Goal: Task Accomplishment & Management: Manage account settings

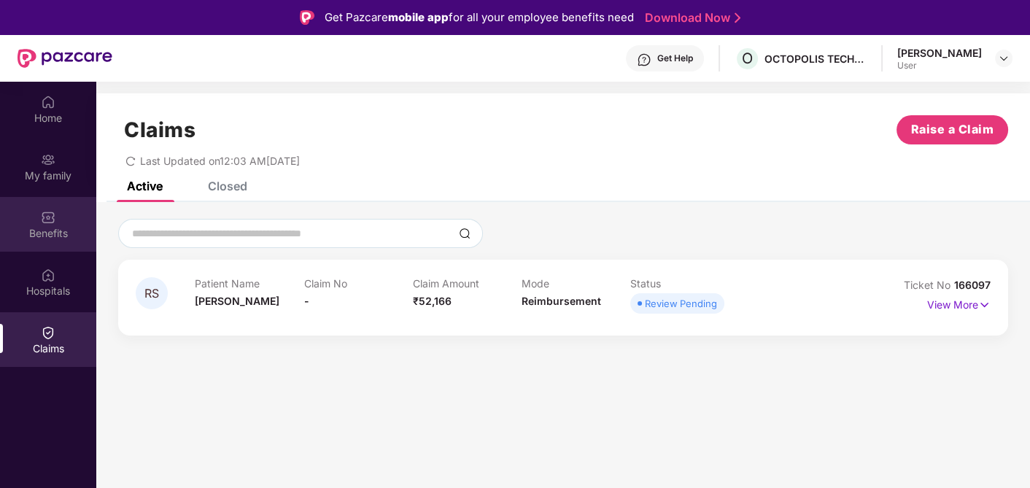
click at [53, 223] on img at bounding box center [48, 217] width 15 height 15
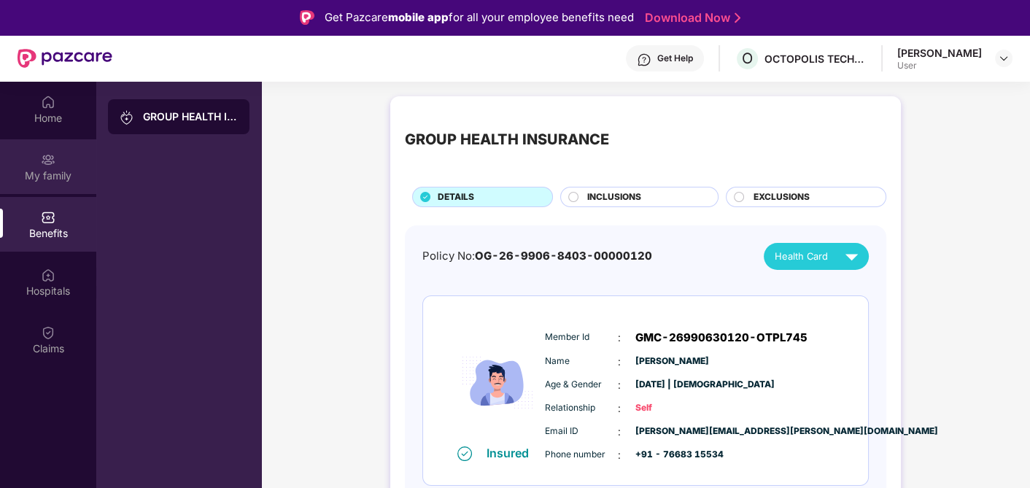
click at [50, 176] on div "My family" at bounding box center [48, 176] width 96 height 15
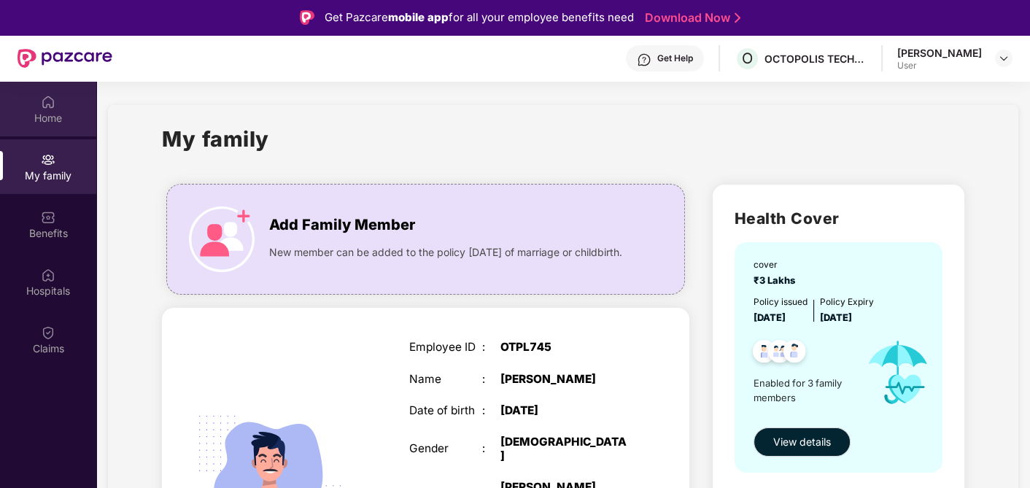
click at [51, 108] on div "Home" at bounding box center [48, 109] width 96 height 55
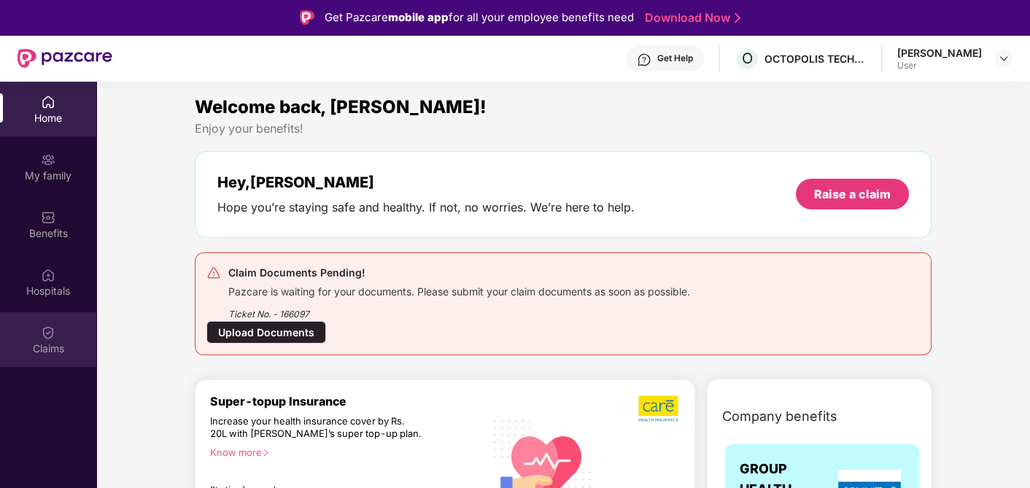
click at [46, 342] on div "Claims" at bounding box center [48, 349] width 96 height 15
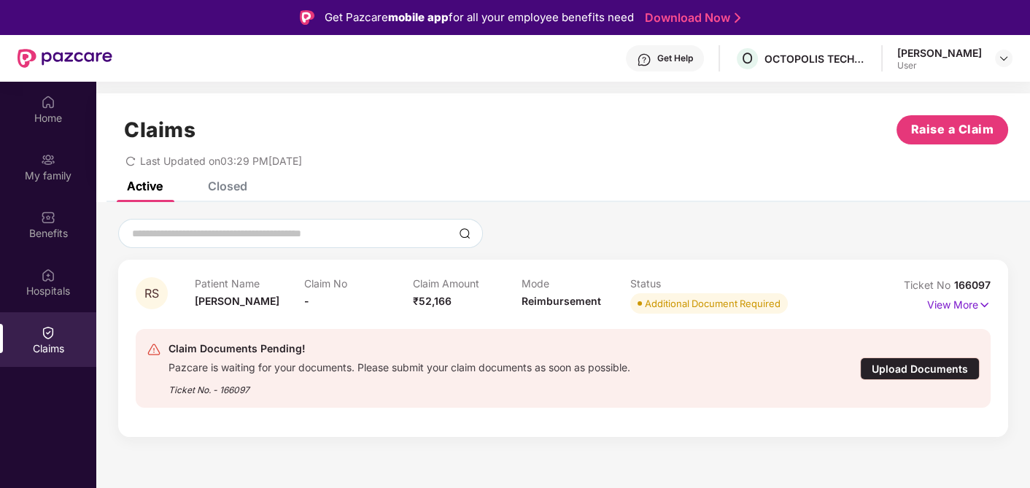
click at [724, 305] on div "Additional Document Required" at bounding box center [713, 303] width 136 height 15
click at [728, 302] on div "Additional Document Required" at bounding box center [713, 303] width 136 height 15
click at [955, 299] on p "View More" at bounding box center [959, 303] width 63 height 20
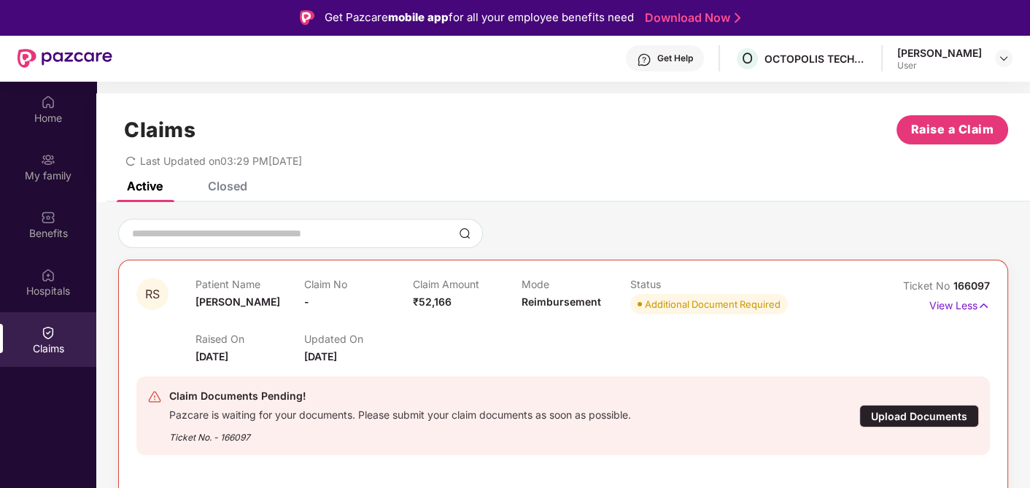
click at [686, 301] on div "Additional Document Required" at bounding box center [713, 304] width 136 height 15
click at [647, 309] on div "Additional Document Required" at bounding box center [713, 304] width 136 height 15
click at [909, 417] on div "Upload Documents" at bounding box center [920, 416] width 120 height 23
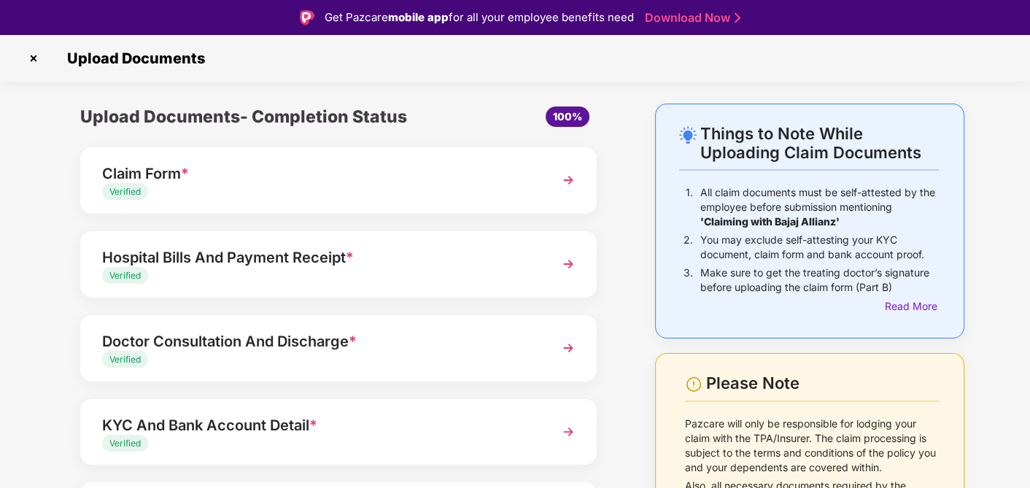
click at [36, 58] on img at bounding box center [33, 58] width 23 height 23
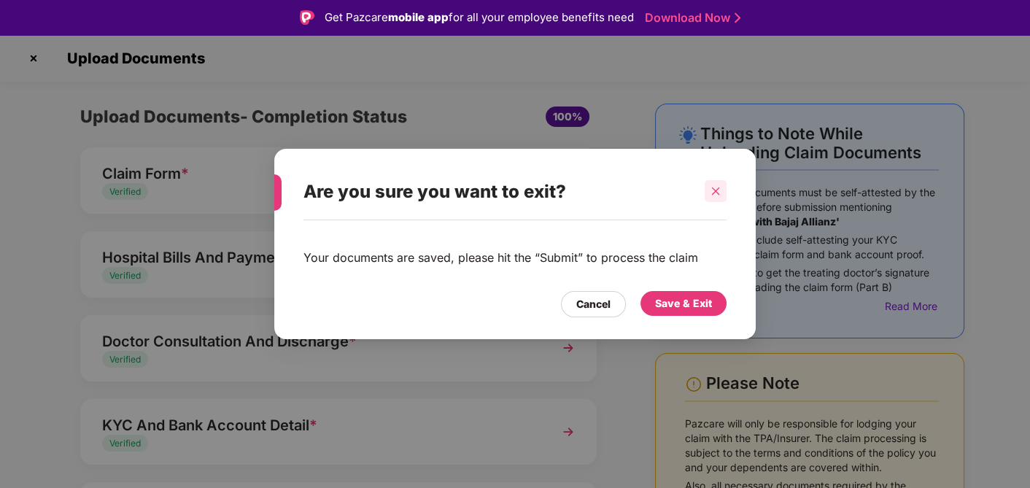
click at [719, 190] on icon "close" at bounding box center [716, 191] width 10 height 10
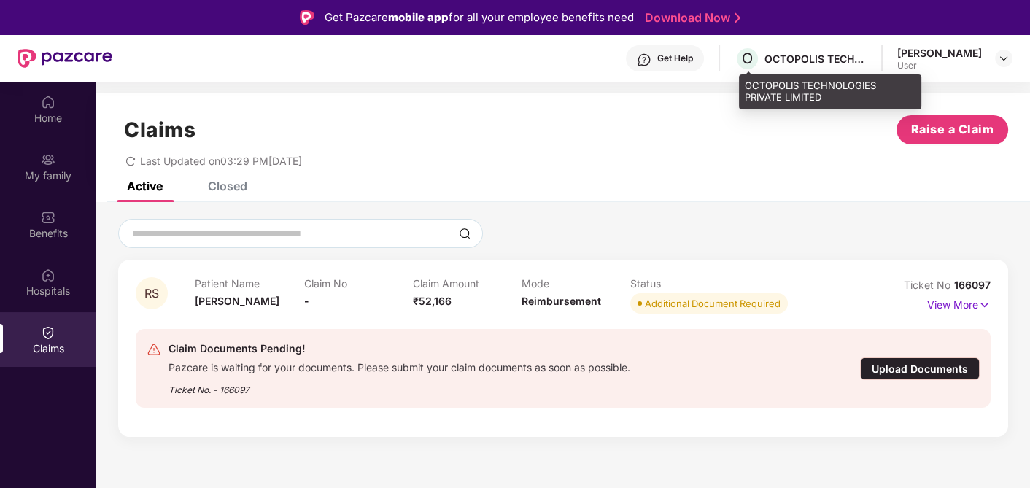
click at [867, 54] on div "OCTOPOLIS TECHNOLOGIES PRIVATE LIMITED" at bounding box center [816, 59] width 102 height 14
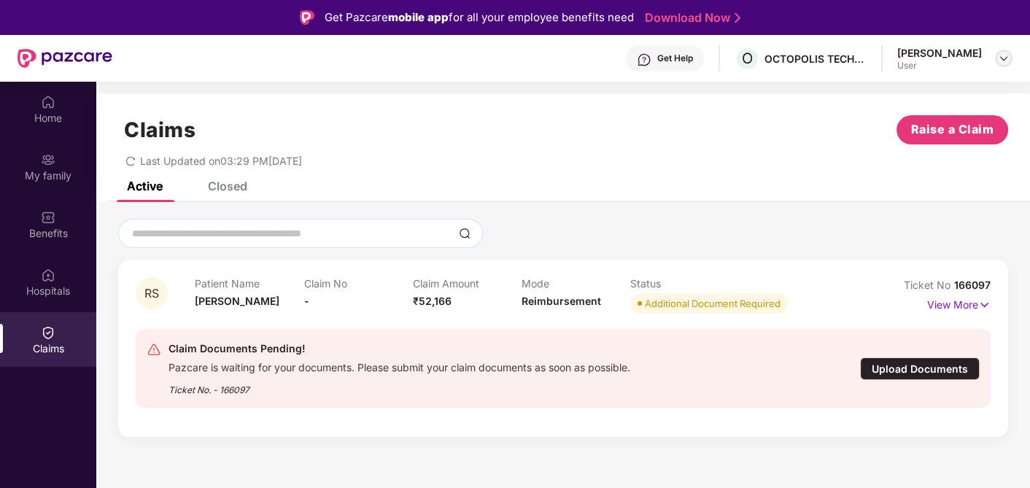
click at [995, 56] on div at bounding box center [1004, 59] width 18 height 18
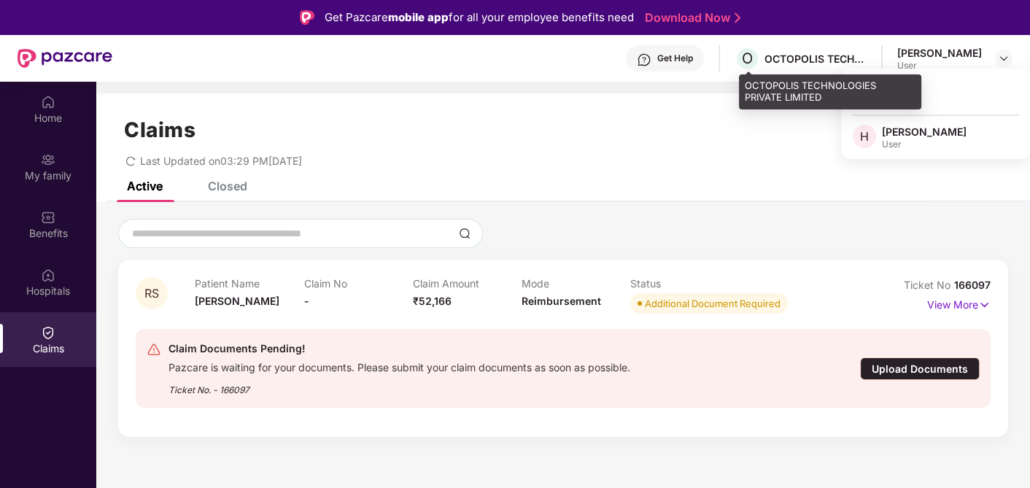
click at [841, 58] on div "OCTOPOLIS TECHNOLOGIES PRIVATE LIMITED" at bounding box center [816, 59] width 102 height 14
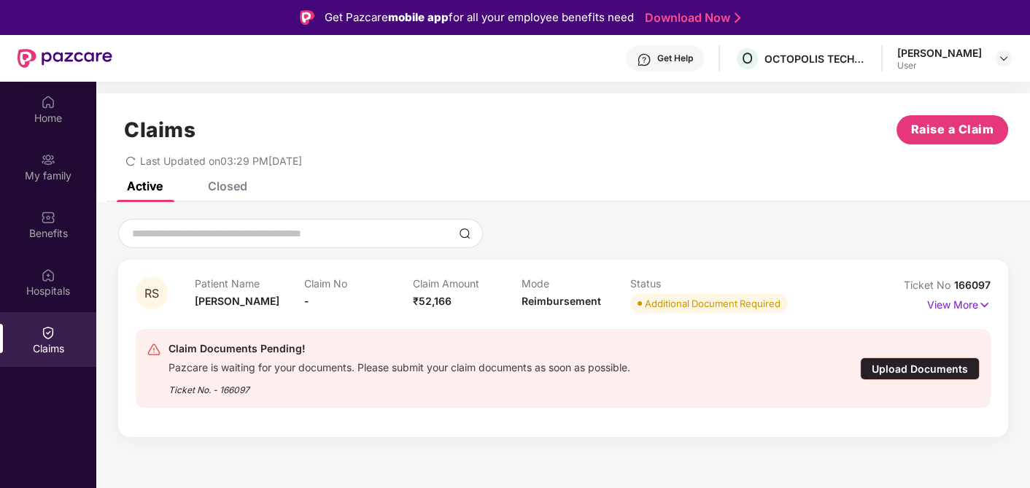
click at [682, 53] on div "Get Help" at bounding box center [676, 59] width 36 height 12
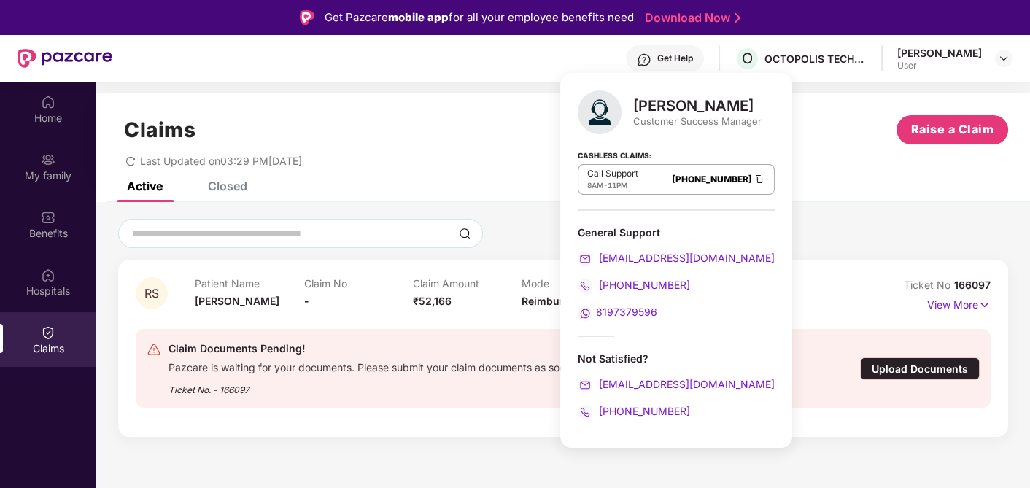
click at [351, 406] on div "Claim Documents Pending! Pazcare is waiting for your documents. Please submit y…" at bounding box center [563, 368] width 855 height 79
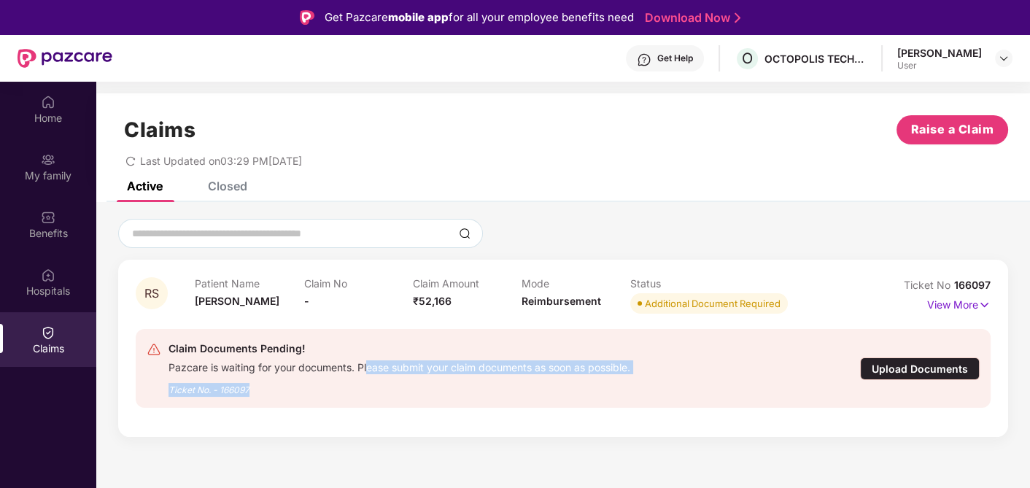
drag, startPoint x: 371, startPoint y: 374, endPoint x: 644, endPoint y: 381, distance: 273.0
click at [644, 381] on div "Claim Documents Pending! Pazcare is waiting for your documents. Please submit y…" at bounding box center [494, 368] width 695 height 57
click at [482, 409] on div "Claim Documents Pending! Pazcare is waiting for your documents. Please submit y…" at bounding box center [563, 368] width 855 height 102
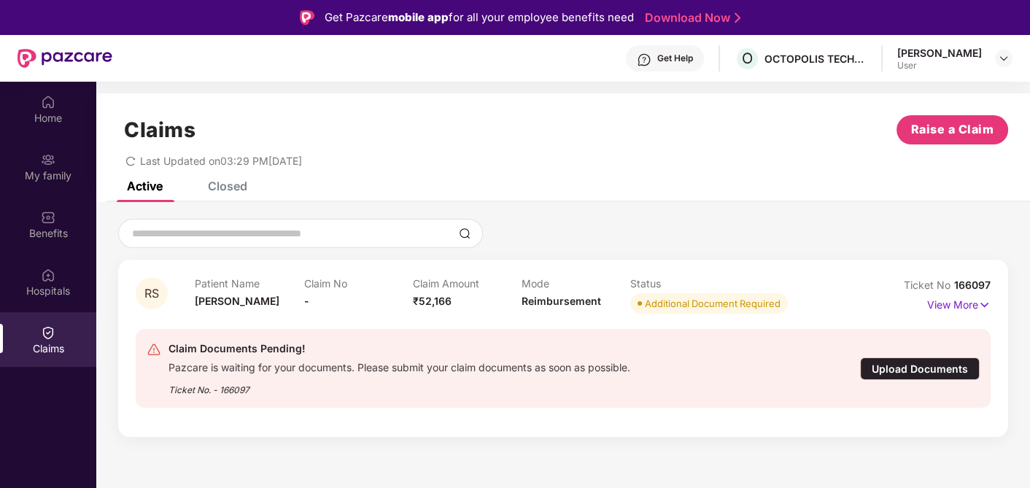
drag, startPoint x: 140, startPoint y: 157, endPoint x: 379, endPoint y: 162, distance: 239.4
click at [379, 162] on div "Last Updated on 03:29 PM[DATE]" at bounding box center [563, 155] width 890 height 23
click at [224, 182] on div "Closed" at bounding box center [227, 186] width 39 height 15
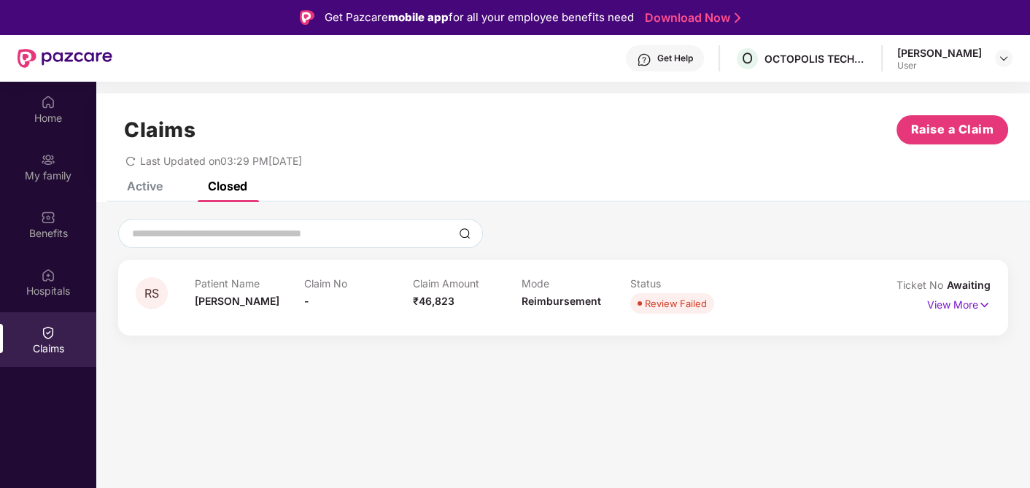
click at [134, 183] on div "Active" at bounding box center [145, 186] width 36 height 15
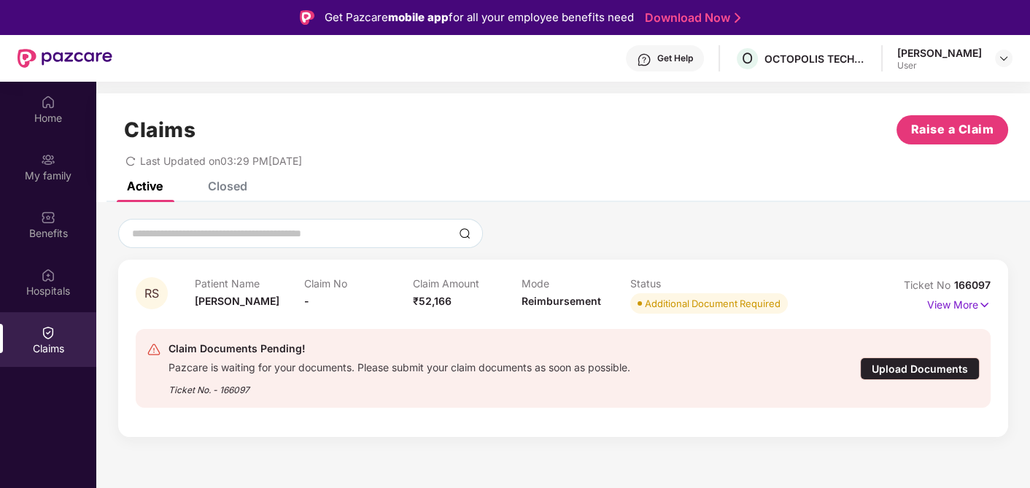
click at [50, 336] on img at bounding box center [48, 332] width 15 height 15
click at [950, 315] on div "View More" at bounding box center [959, 304] width 63 height 23
click at [962, 301] on p "View More" at bounding box center [959, 303] width 63 height 20
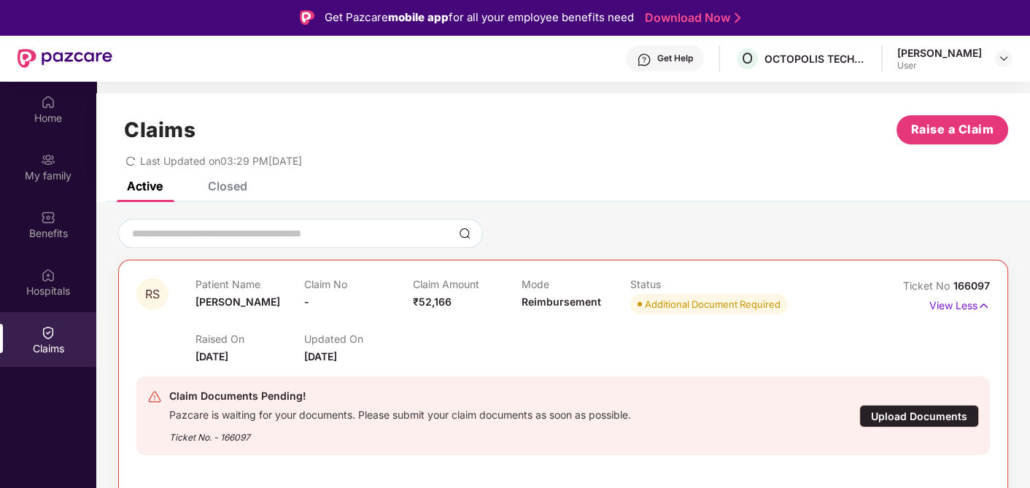
click at [404, 354] on div "Updated On [DATE]" at bounding box center [358, 349] width 109 height 32
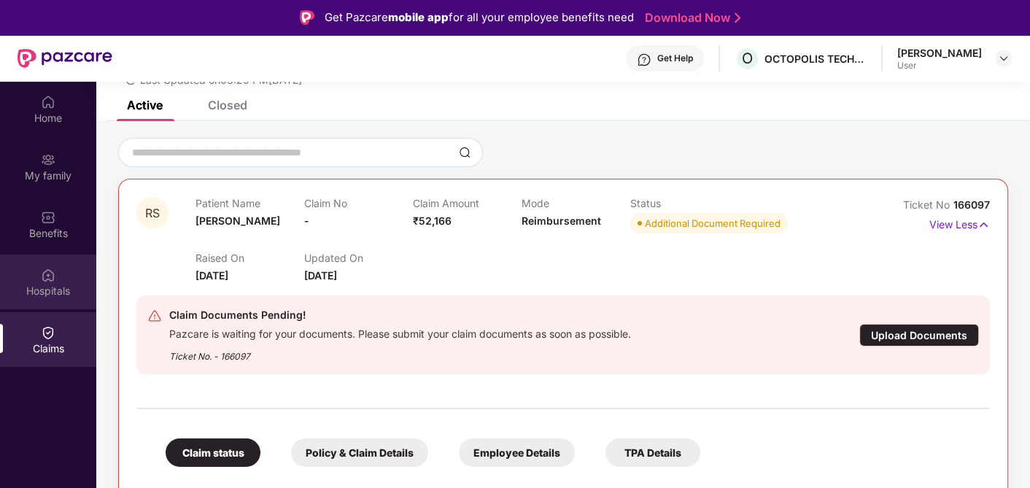
click at [58, 277] on div "Hospitals" at bounding box center [48, 282] width 96 height 55
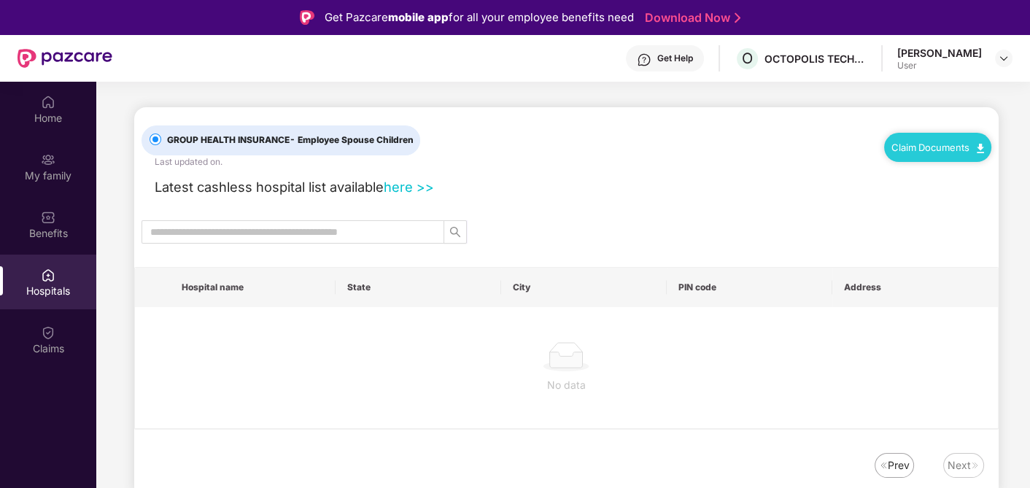
scroll to position [0, 0]
click at [52, 338] on img at bounding box center [48, 332] width 15 height 15
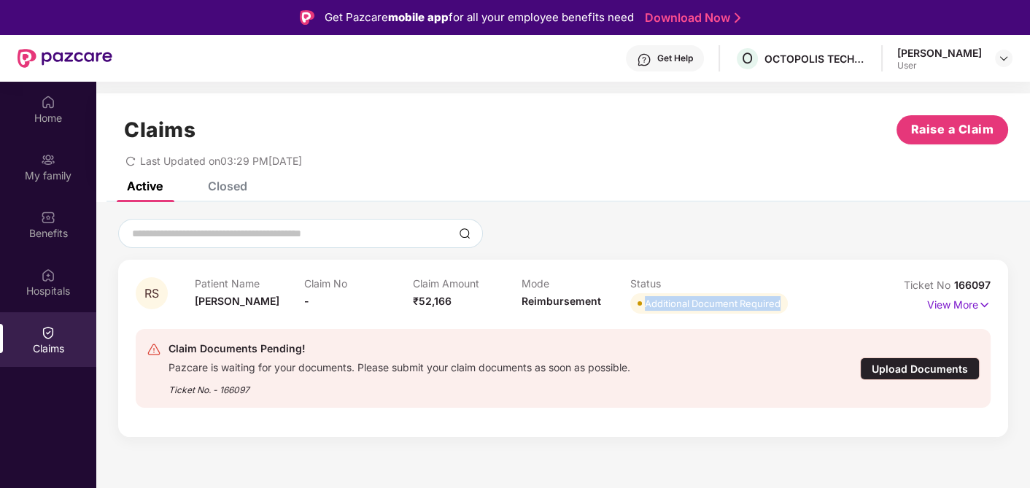
drag, startPoint x: 645, startPoint y: 305, endPoint x: 784, endPoint y: 306, distance: 138.7
click at [784, 306] on span "Additional Document Required" at bounding box center [710, 303] width 158 height 20
click at [982, 301] on img at bounding box center [985, 305] width 12 height 16
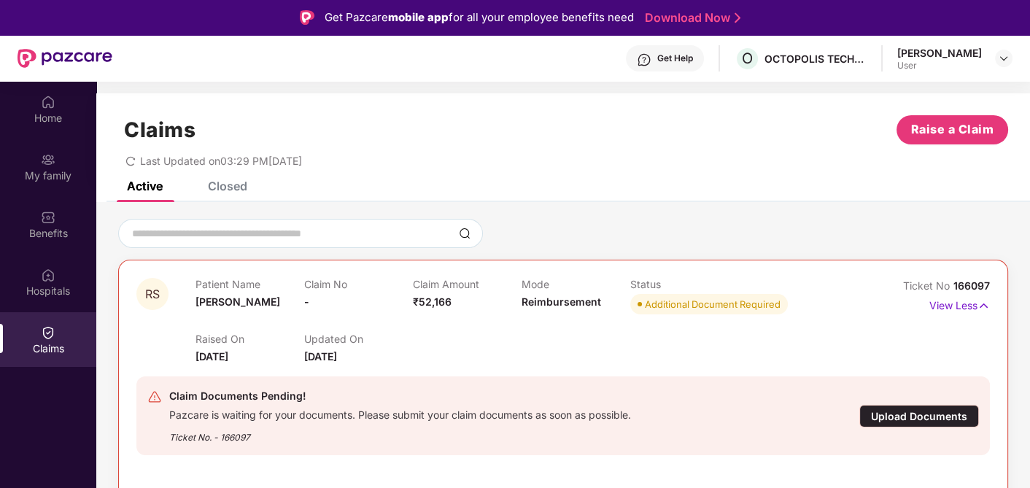
click at [673, 61] on div "Get Help" at bounding box center [676, 59] width 36 height 12
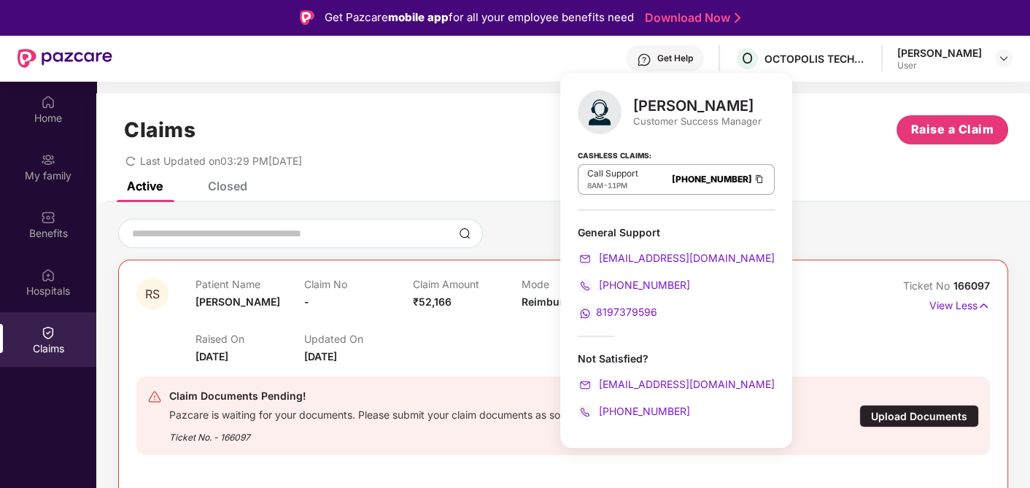
drag, startPoint x: 836, startPoint y: 177, endPoint x: 838, endPoint y: 169, distance: 8.3
click at [835, 177] on div "Claims Raise a Claim Last Updated on 03:29 PM[DATE]" at bounding box center [563, 137] width 934 height 88
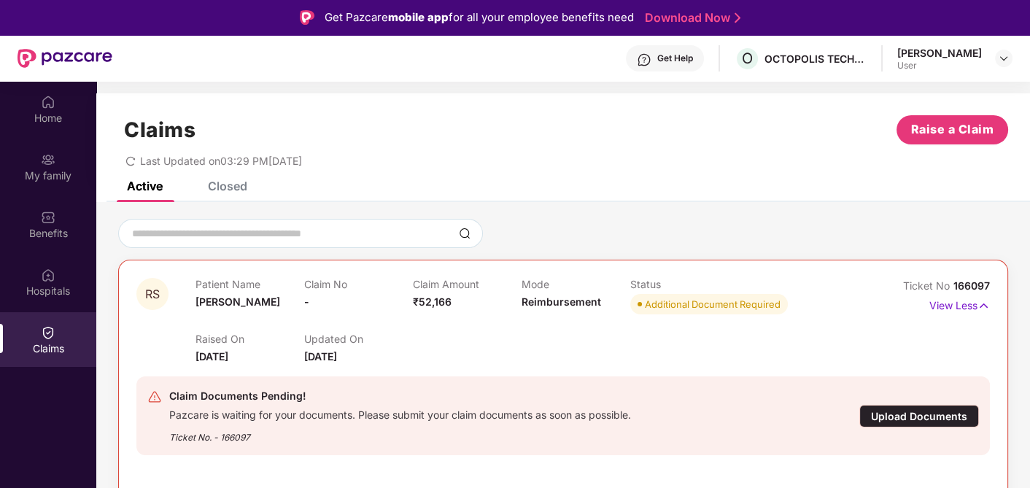
click at [693, 54] on div "Get Help" at bounding box center [676, 59] width 36 height 12
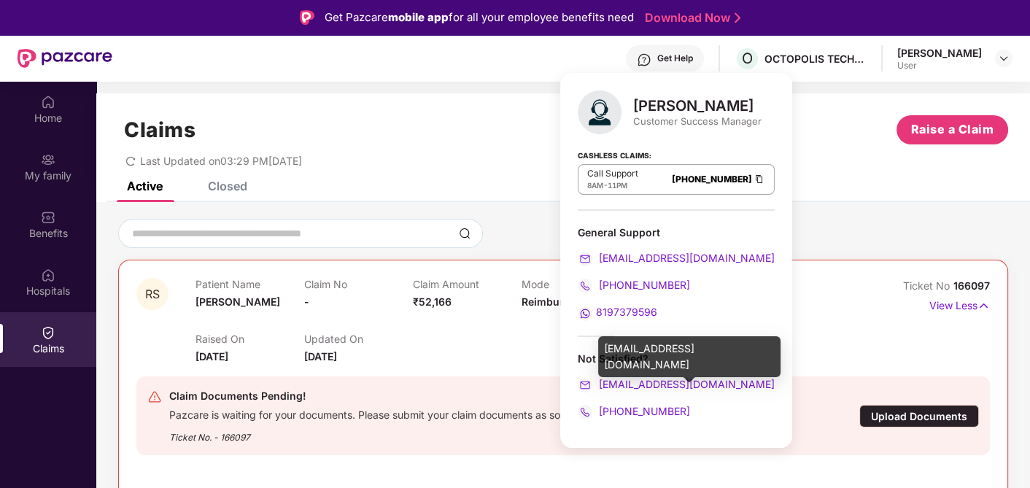
drag, startPoint x: 792, startPoint y: 315, endPoint x: 806, endPoint y: 315, distance: 14.6
click at [792, 315] on div "Patient Name [PERSON_NAME] Claim No - Claim Amount ₹52,166 Mode Reimbursement S…" at bounding box center [522, 298] width 652 height 40
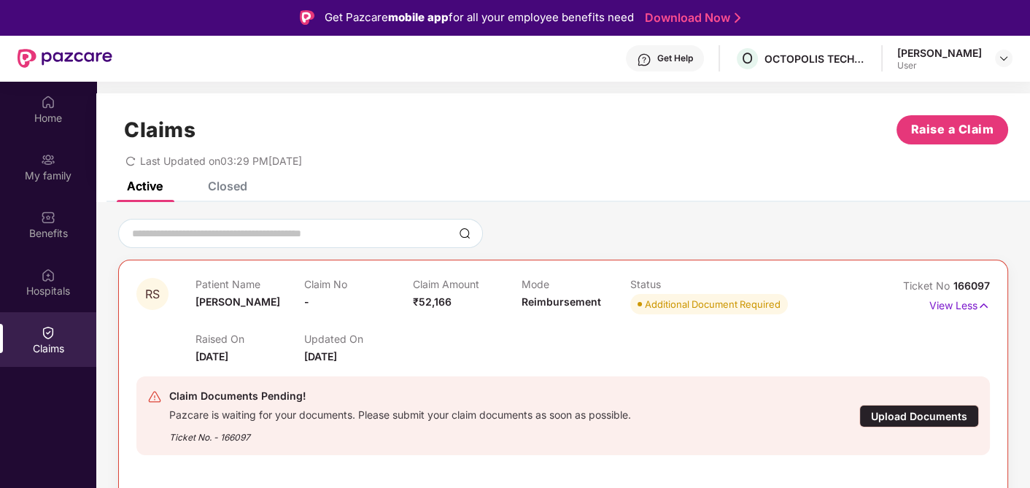
click at [930, 415] on div "Upload Documents" at bounding box center [920, 416] width 120 height 23
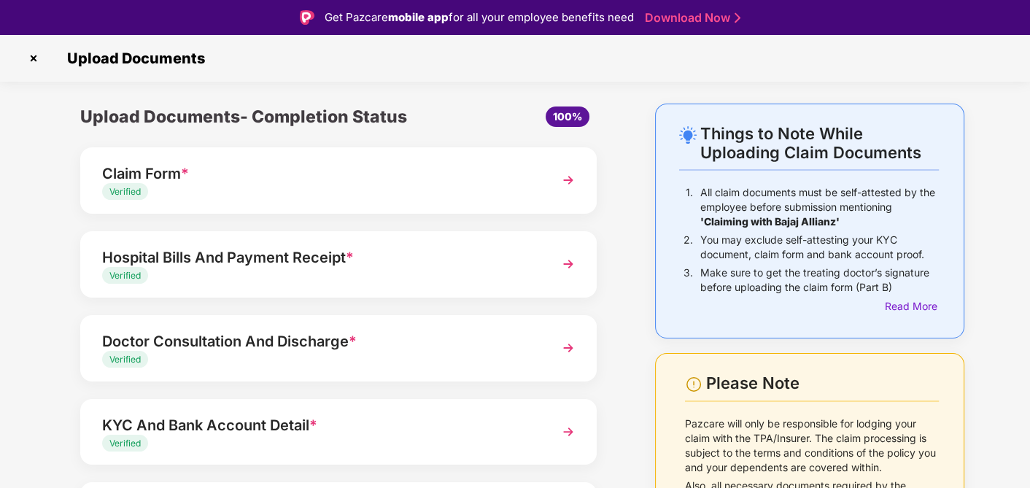
click at [550, 182] on div "Claim Form * Verified" at bounding box center [338, 180] width 517 height 66
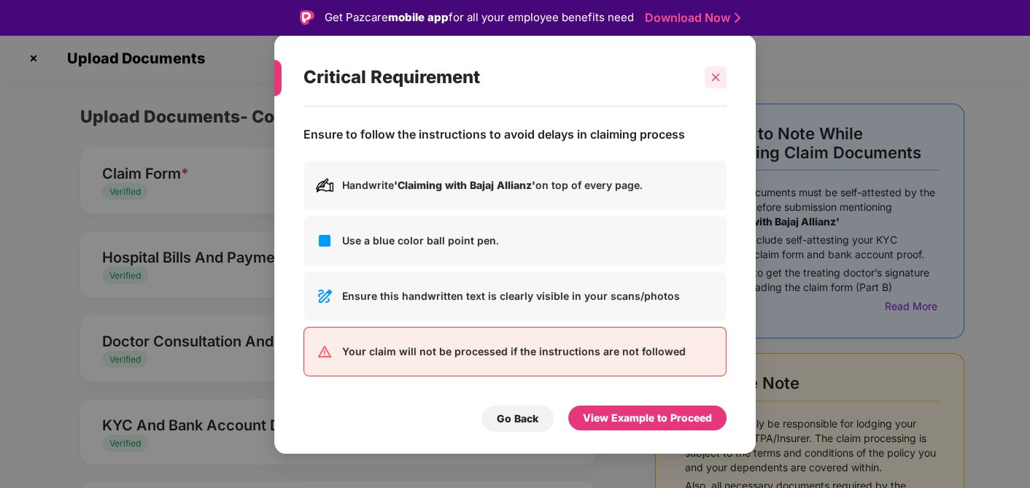
click at [715, 79] on icon "close" at bounding box center [716, 77] width 10 height 10
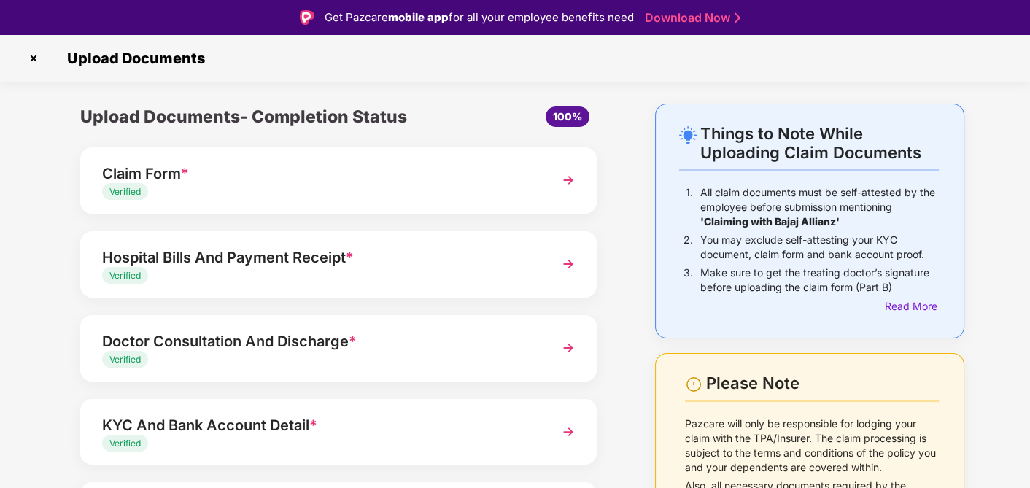
click at [555, 179] on img at bounding box center [568, 180] width 26 height 26
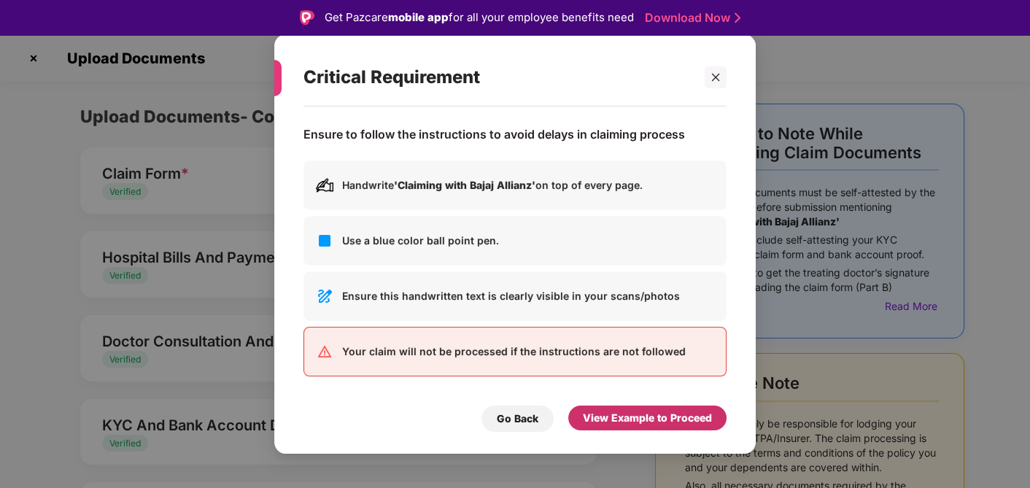
click at [645, 417] on div "View Example to Proceed" at bounding box center [647, 418] width 129 height 16
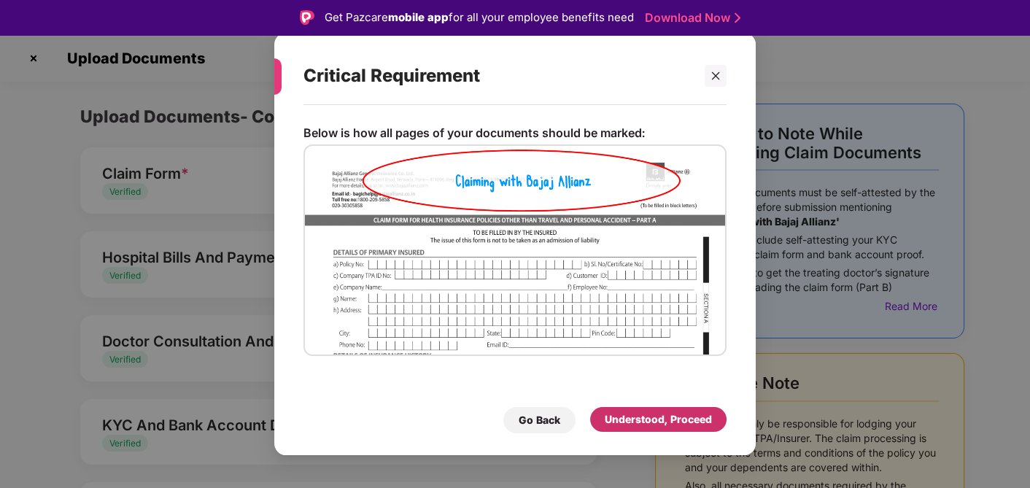
click at [660, 415] on div "Understood, Proceed" at bounding box center [658, 420] width 107 height 16
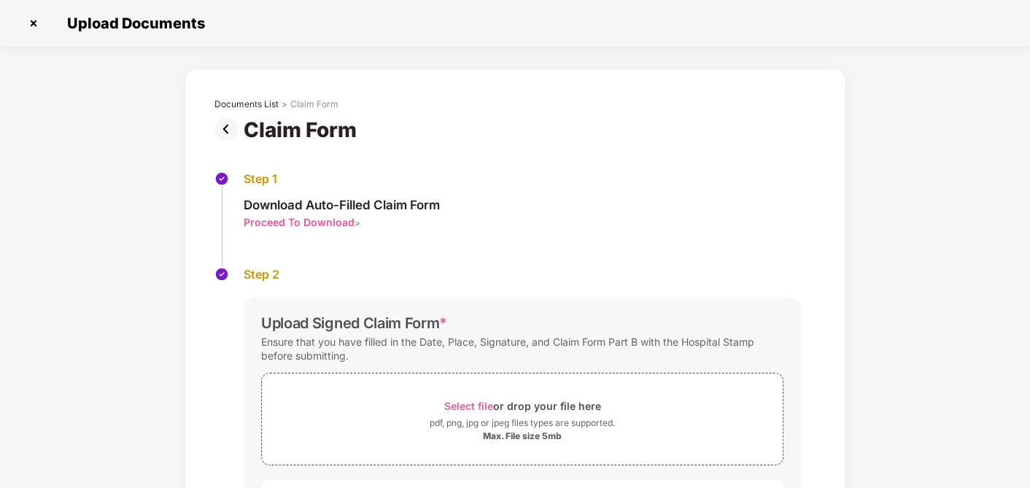
click at [225, 125] on img at bounding box center [229, 128] width 29 height 23
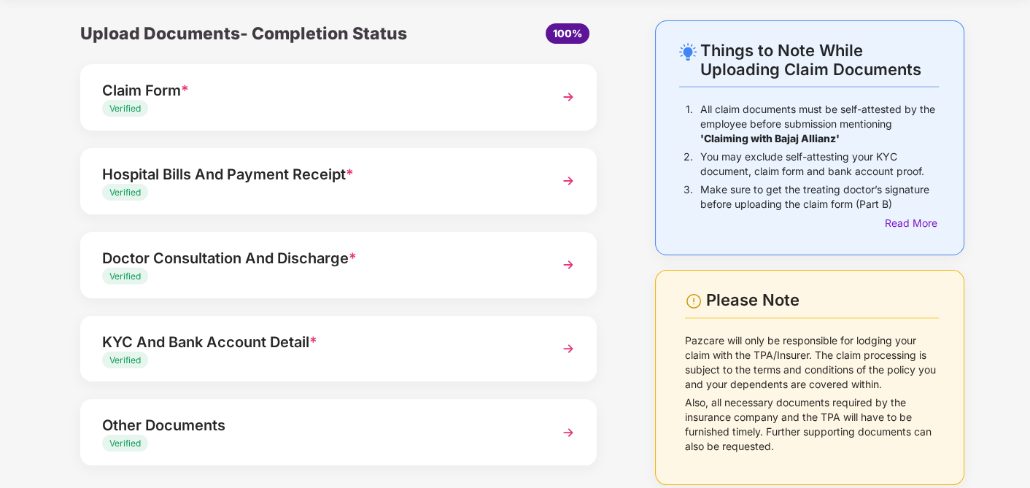
scroll to position [116, 0]
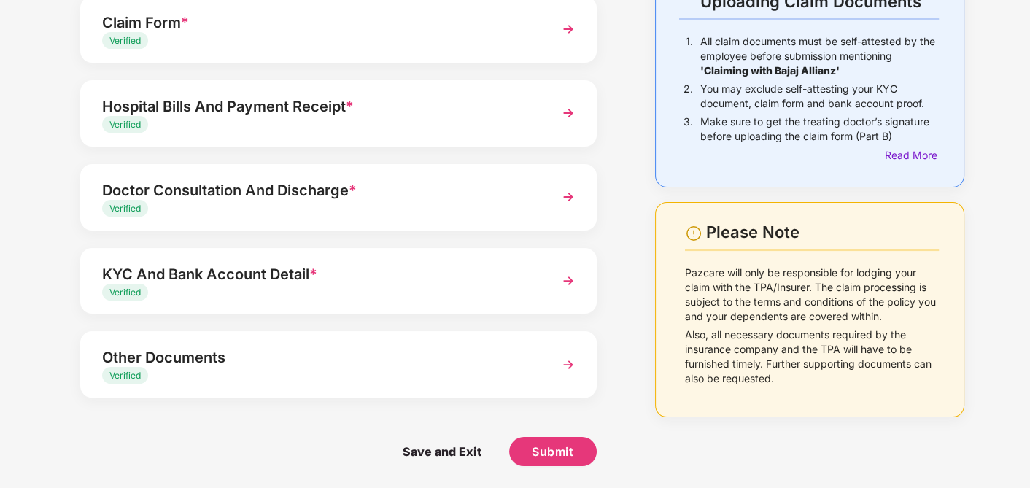
click at [549, 115] on div "Hospital Bills And Payment Receipt * Verified" at bounding box center [338, 113] width 517 height 66
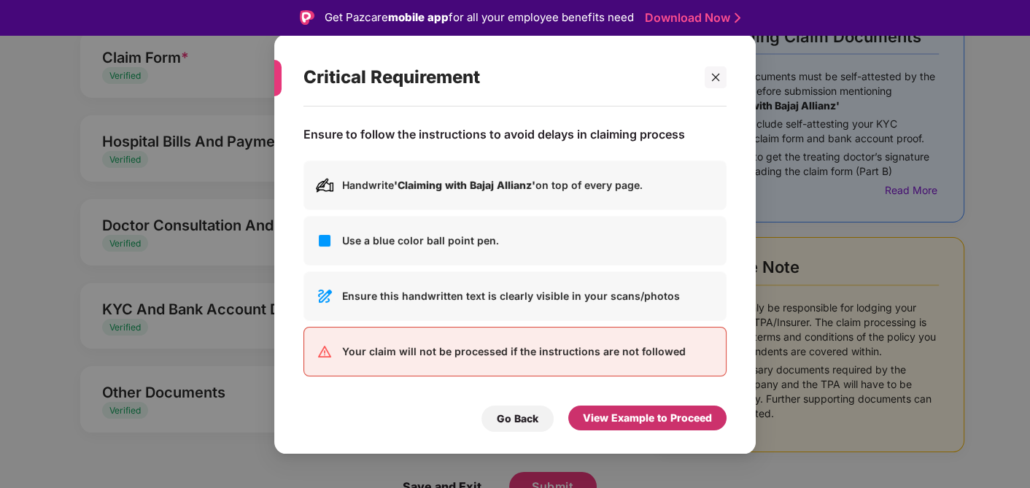
click at [648, 421] on div "View Example to Proceed" at bounding box center [647, 418] width 129 height 16
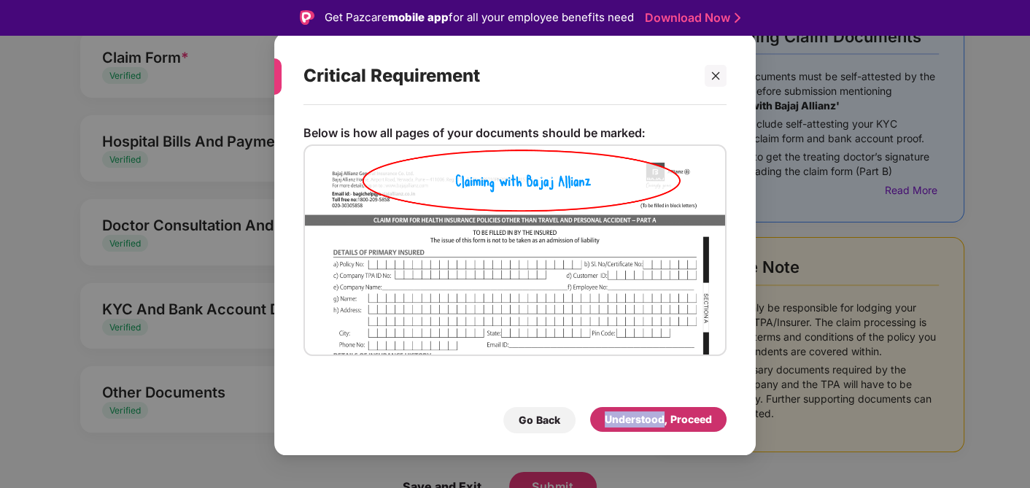
click at [648, 421] on div "Understood, Proceed" at bounding box center [658, 420] width 107 height 16
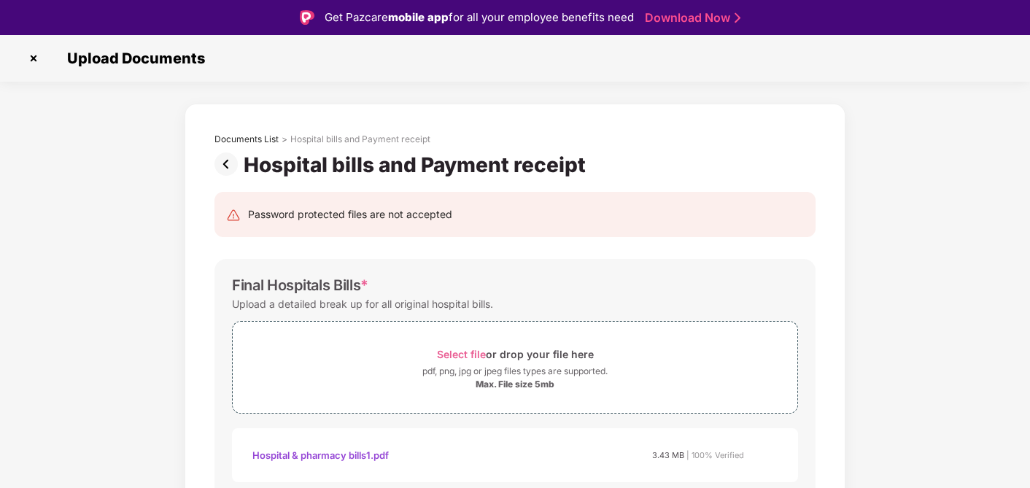
click at [224, 166] on img at bounding box center [229, 164] width 29 height 23
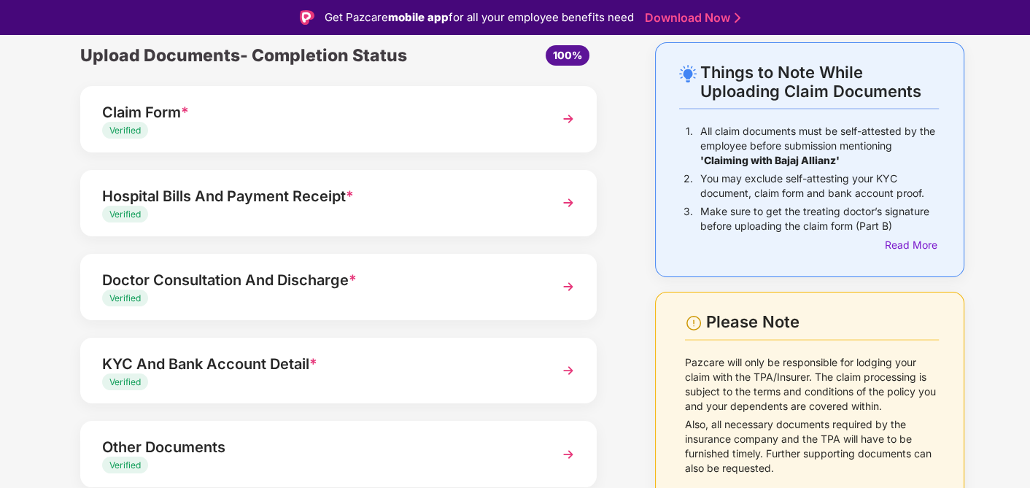
scroll to position [116, 0]
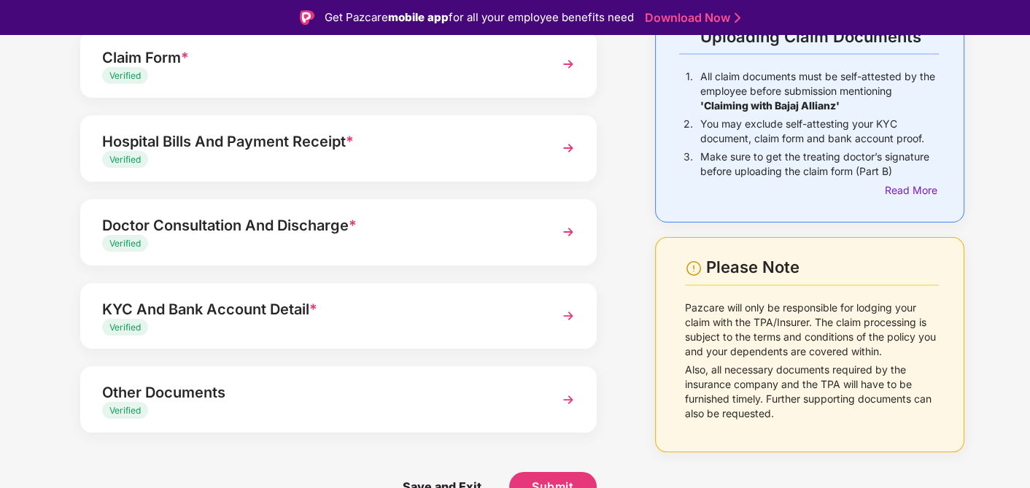
click at [517, 231] on div "Doctor Consultation And Discharge *" at bounding box center [318, 225] width 433 height 23
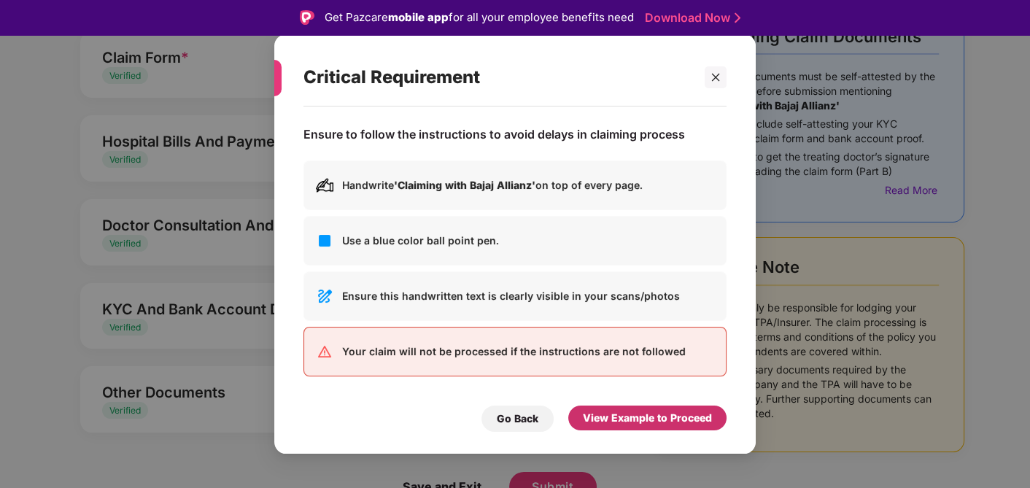
click at [651, 416] on div "View Example to Proceed" at bounding box center [647, 418] width 129 height 16
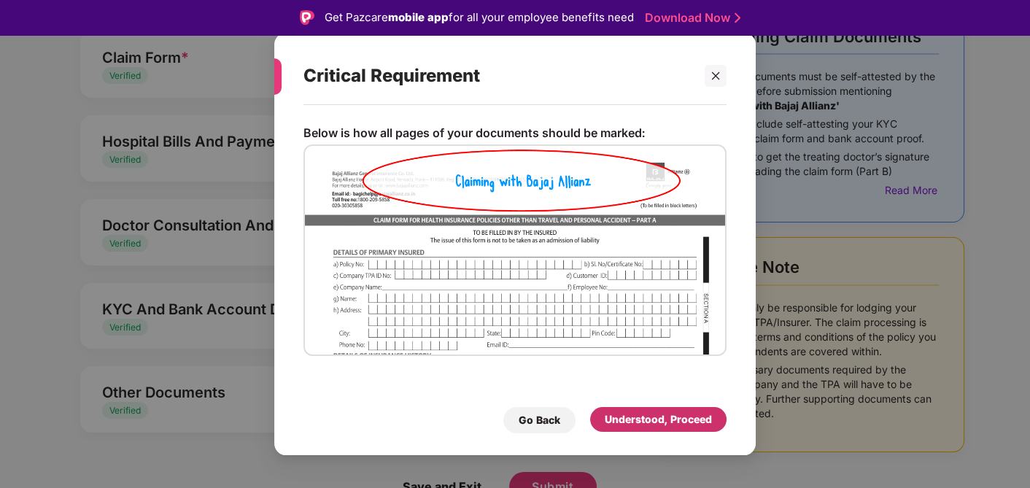
click at [641, 415] on div "Understood, Proceed" at bounding box center [658, 420] width 107 height 16
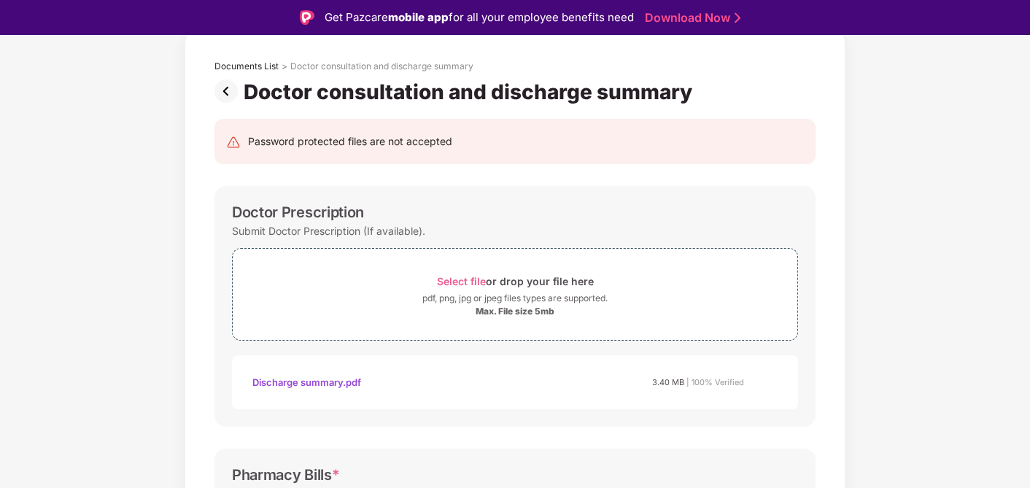
scroll to position [0, 0]
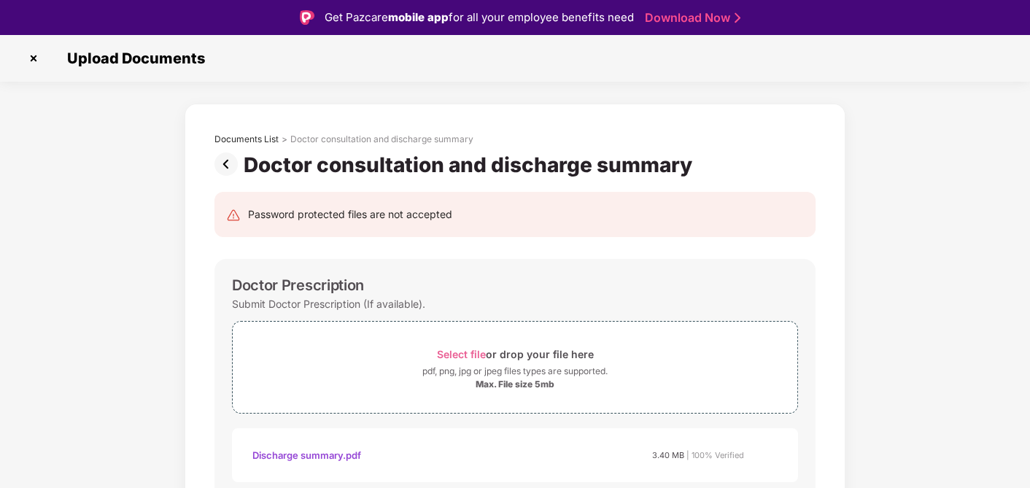
click at [223, 166] on img at bounding box center [229, 164] width 29 height 23
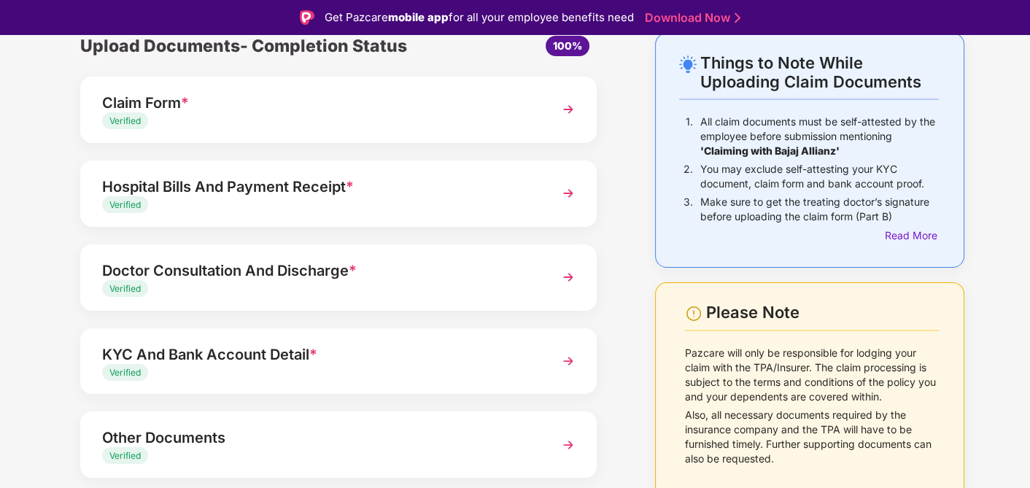
scroll to position [116, 0]
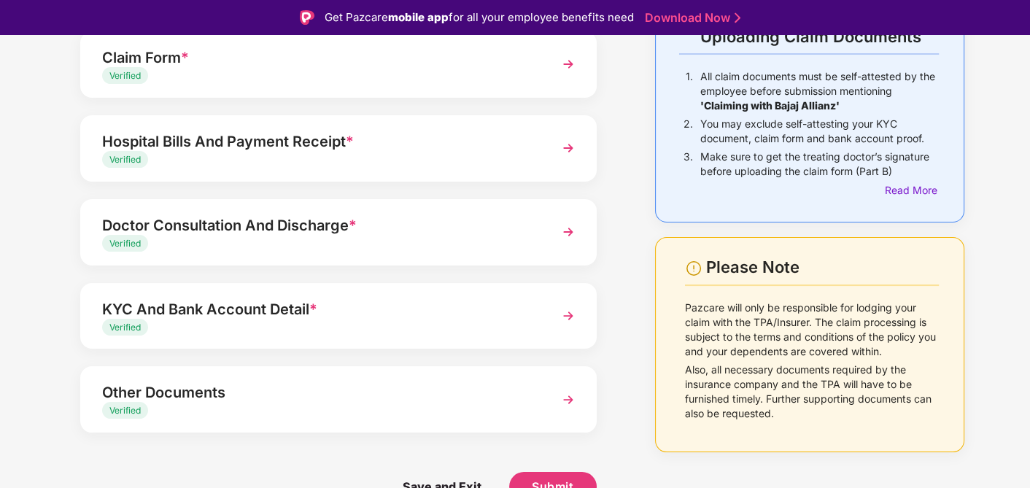
click at [579, 314] on img at bounding box center [568, 316] width 26 height 26
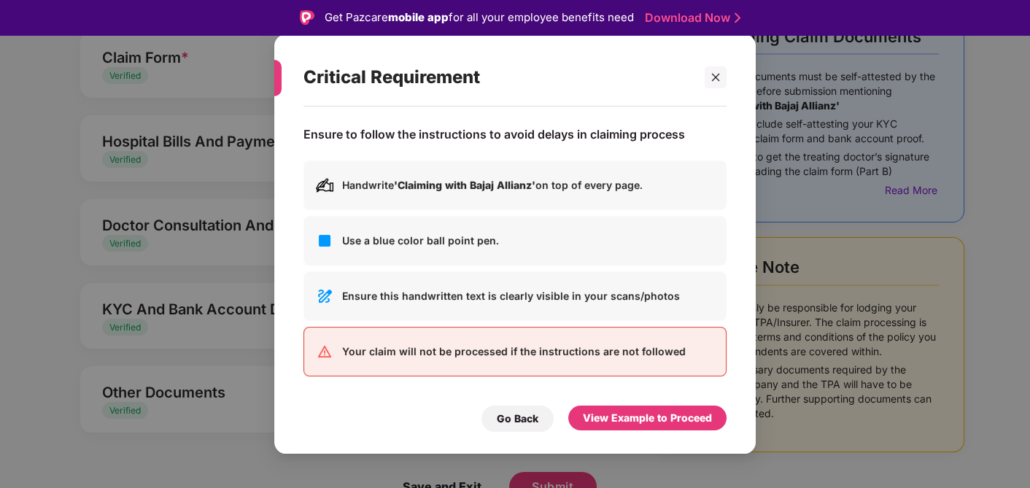
click at [658, 420] on div "View Example to Proceed" at bounding box center [647, 418] width 129 height 16
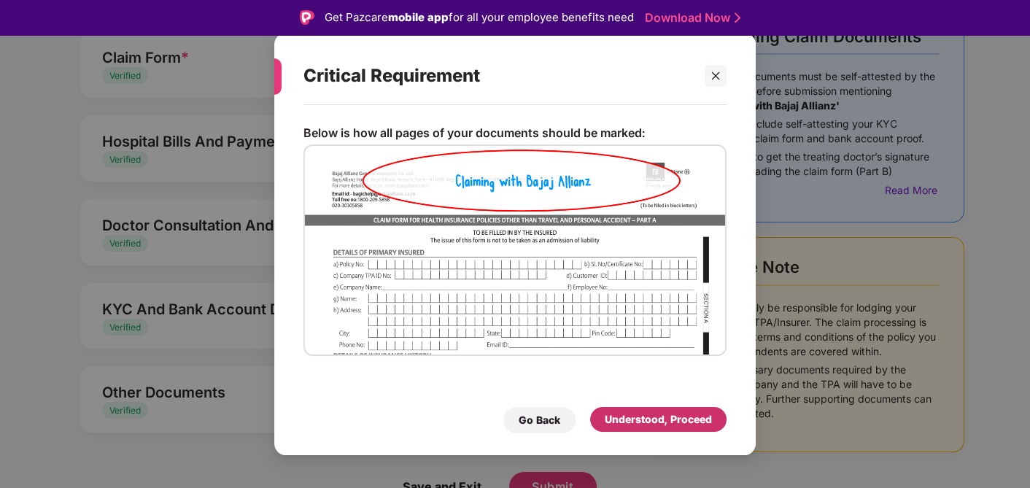
click at [653, 417] on div "Understood, Proceed" at bounding box center [658, 420] width 107 height 16
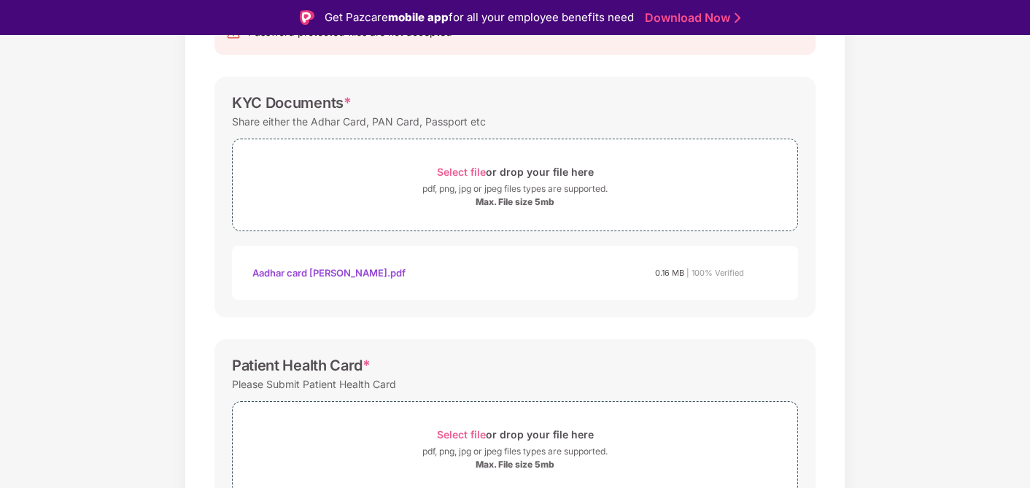
scroll to position [0, 0]
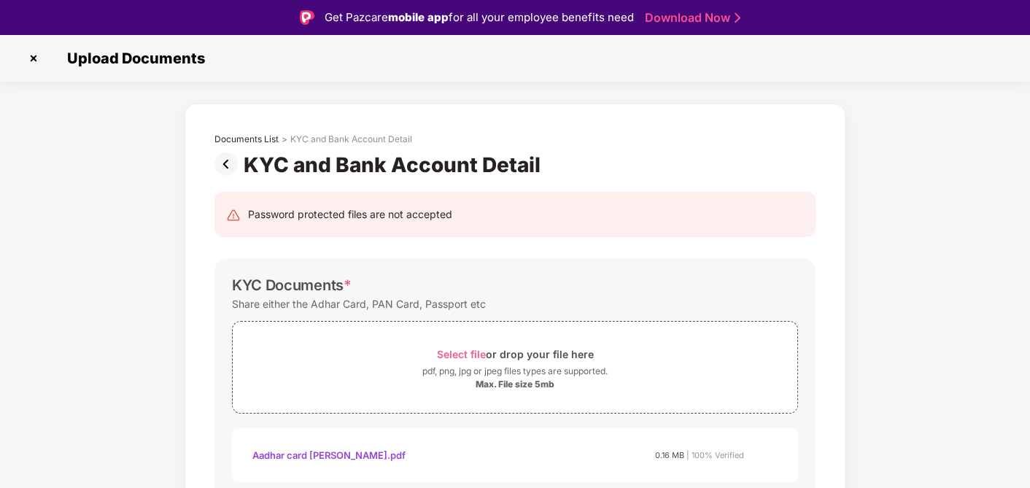
click at [225, 163] on img at bounding box center [229, 164] width 29 height 23
